Goal: Task Accomplishment & Management: Manage account settings

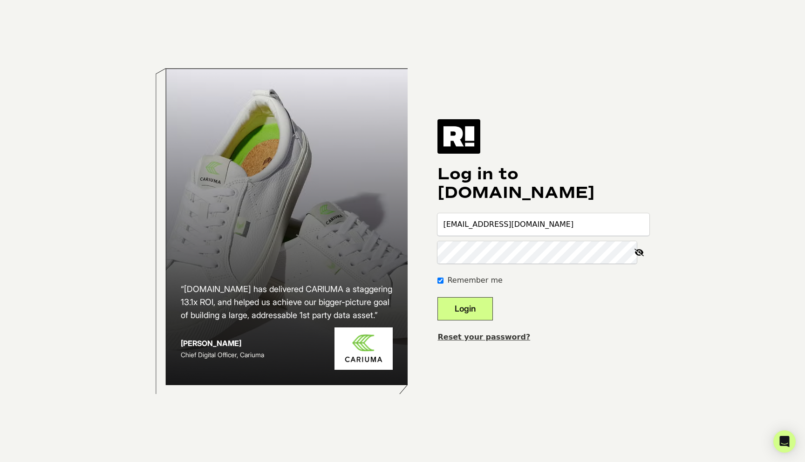
type input "[EMAIL_ADDRESS][DOMAIN_NAME]"
click at [468, 316] on button "Login" at bounding box center [465, 308] width 55 height 23
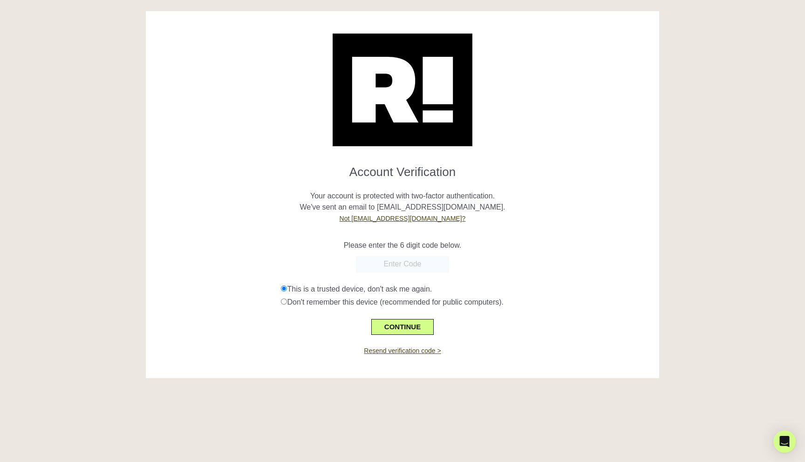
click at [415, 264] on input "text" at bounding box center [402, 264] width 93 height 17
paste input "815435"
type input "815435"
click at [407, 325] on button "CONTINUE" at bounding box center [402, 327] width 62 height 16
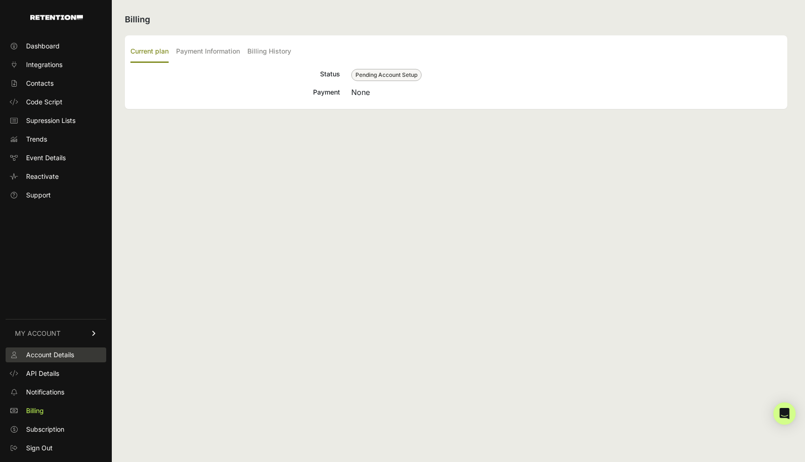
click at [59, 357] on span "Account Details" at bounding box center [50, 354] width 48 height 9
click at [38, 389] on span "Notifications" at bounding box center [45, 392] width 38 height 9
click at [47, 100] on span "Code Script" at bounding box center [44, 101] width 36 height 9
